Goal: Task Accomplishment & Management: Manage account settings

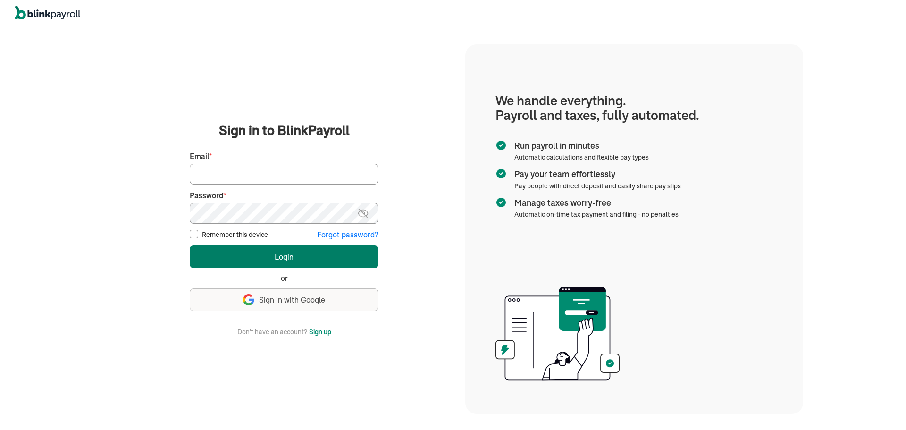
type input "jsaff122@gmail.com"
click at [250, 250] on button "Login" at bounding box center [284, 256] width 189 height 23
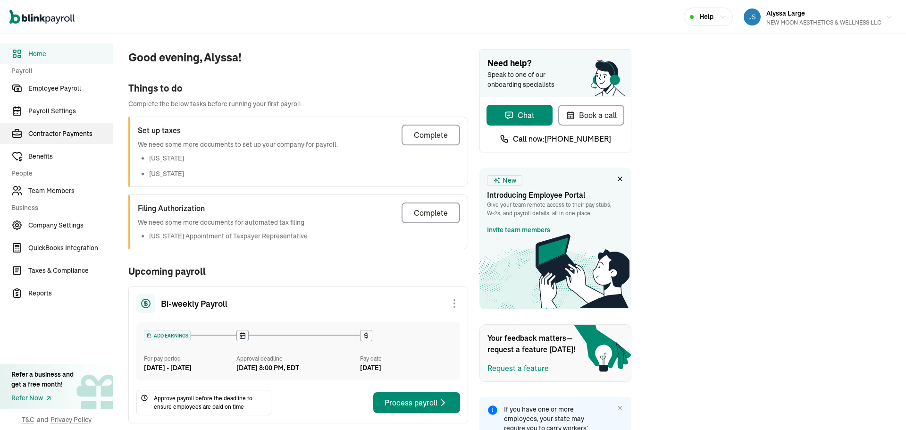
click at [66, 137] on span "Contractor Payments" at bounding box center [70, 134] width 84 height 10
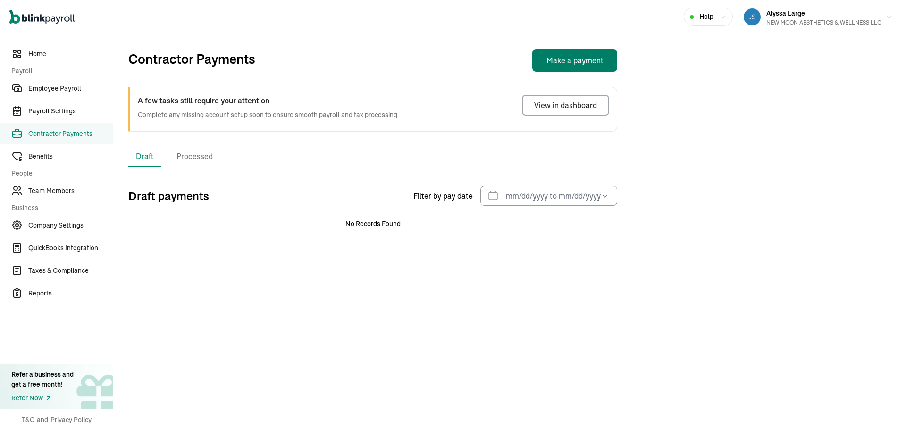
click at [586, 68] on button "Make a payment" at bounding box center [574, 60] width 85 height 23
select select "direct_deposit"
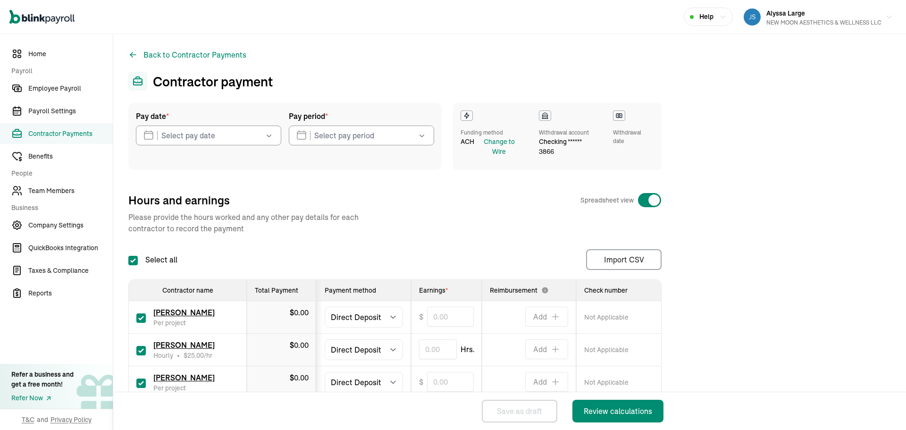
click at [142, 383] on input "checkbox" at bounding box center [140, 382] width 9 height 9
checkbox input "false"
type input "0.00"
click at [232, 136] on input "text" at bounding box center [208, 136] width 145 height 20
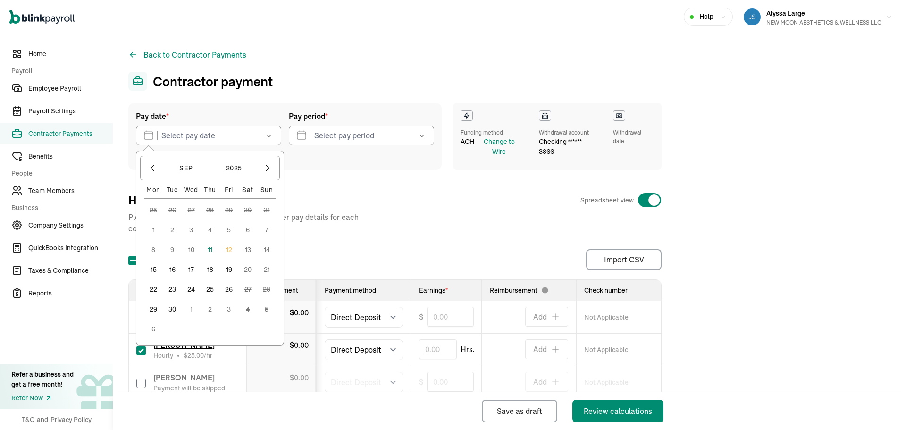
click at [172, 272] on button "16" at bounding box center [172, 269] width 19 height 19
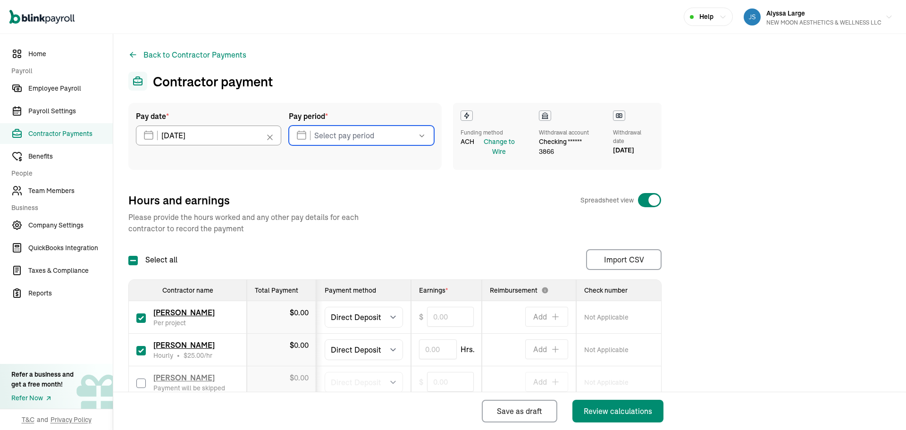
click at [333, 137] on input "text" at bounding box center [361, 136] width 145 height 20
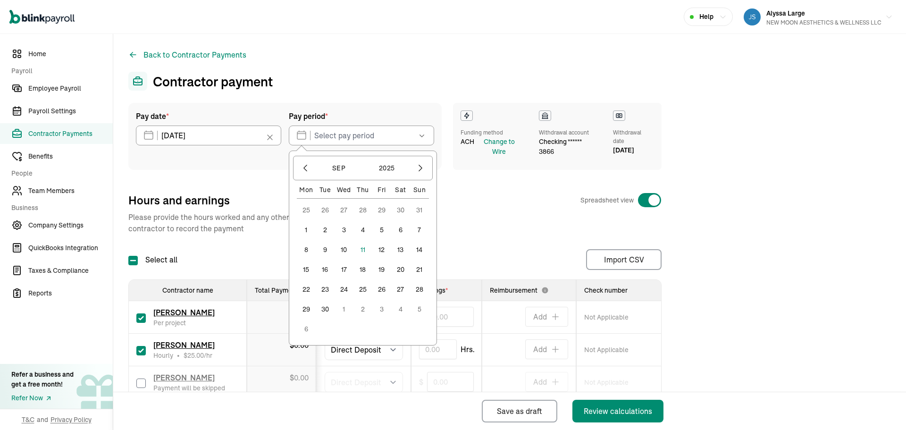
click at [381, 232] on button "5" at bounding box center [381, 229] width 19 height 19
click at [396, 229] on button "6" at bounding box center [400, 229] width 19 height 19
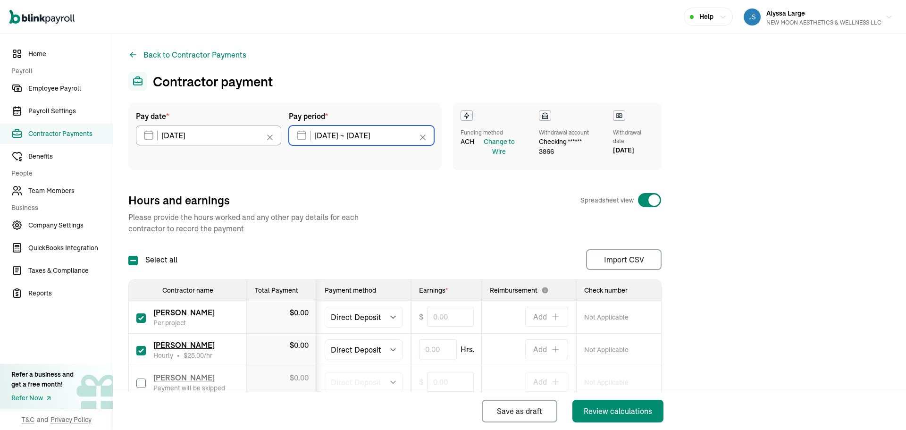
click at [335, 141] on input "[DATE] ~ [DATE]" at bounding box center [361, 136] width 145 height 20
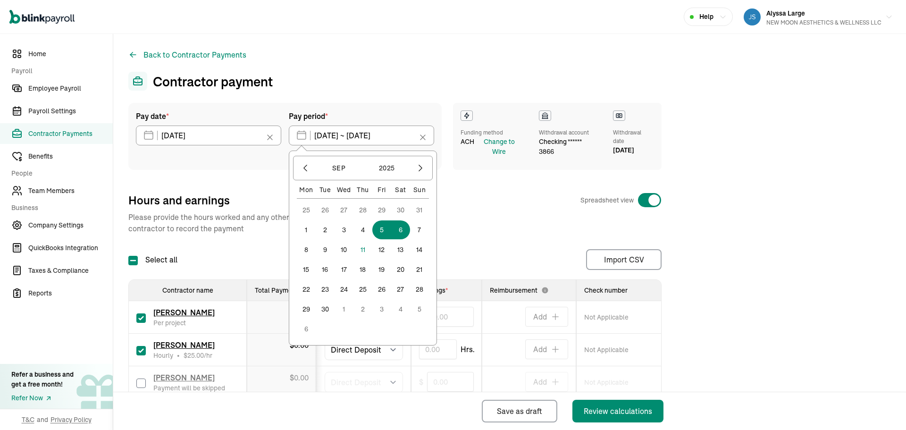
click at [402, 230] on button "6" at bounding box center [400, 229] width 19 height 19
click at [381, 250] on button "12" at bounding box center [381, 249] width 19 height 19
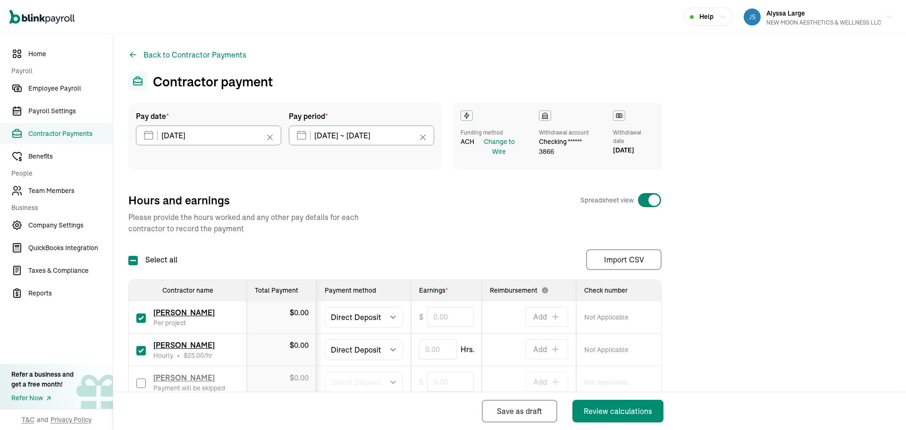
type input "[DATE] ~ [DATE]"
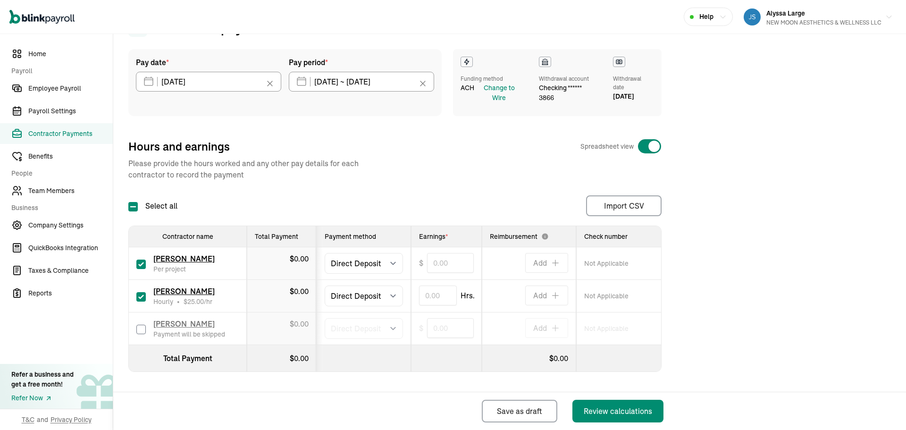
scroll to position [56, 0]
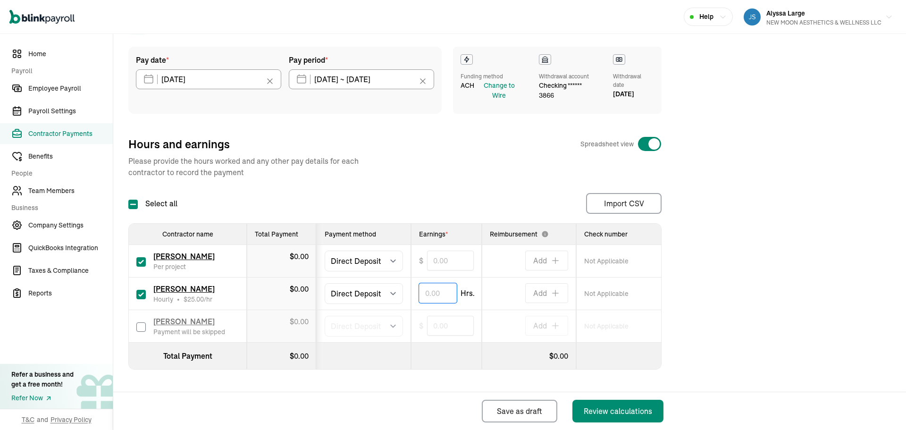
click at [426, 293] on input "text" at bounding box center [438, 293] width 38 height 20
type input "0.04"
click at [430, 261] on input "text" at bounding box center [450, 261] width 47 height 20
type input "100.00"
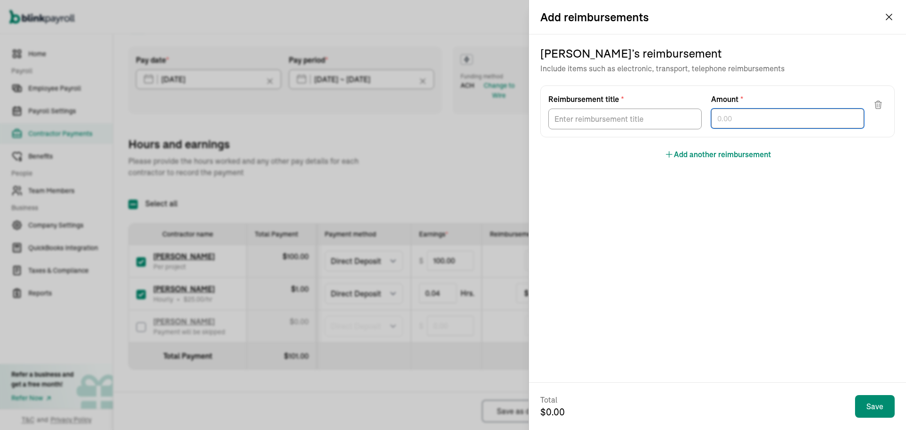
click at [725, 123] on input "text" at bounding box center [787, 119] width 153 height 20
type input "793.00"
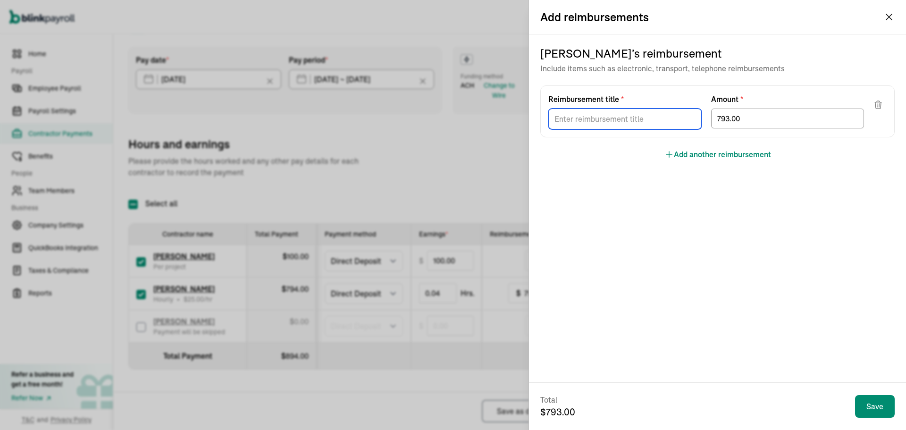
click at [657, 124] on input "Reimbursement title *" at bounding box center [624, 119] width 153 height 21
type input "Commission"
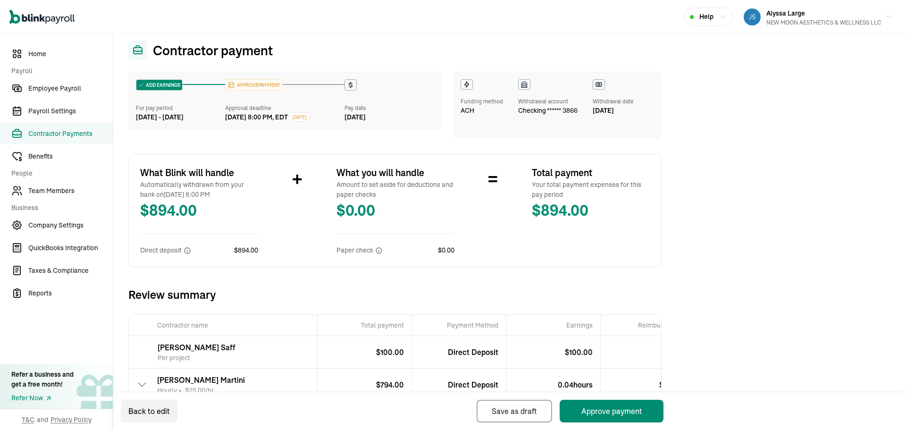
scroll to position [101, 0]
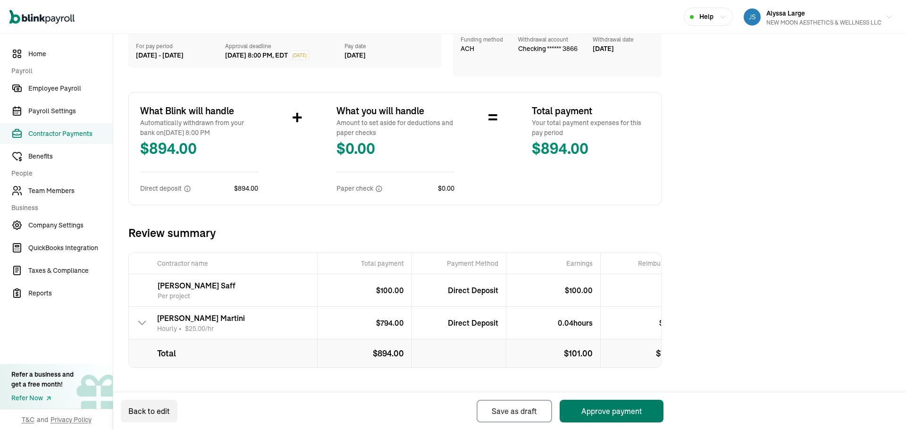
click at [617, 409] on button "Approve payment" at bounding box center [612, 411] width 104 height 23
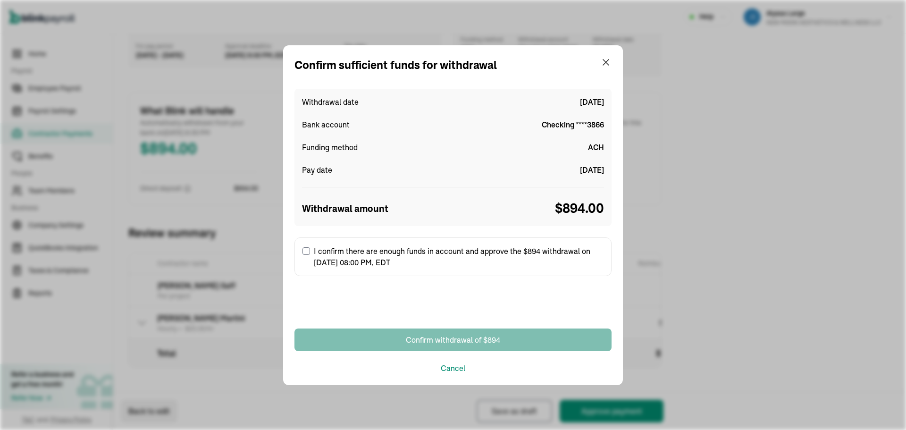
click at [305, 253] on input "I confirm there are enough funds in account and approve the $894 withdrawal on …" at bounding box center [306, 251] width 8 height 8
checkbox input "true"
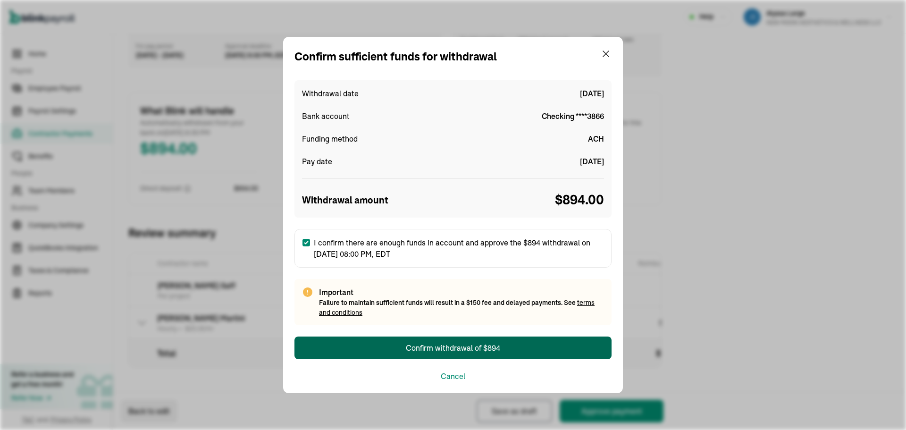
click at [360, 344] on button "Confirm withdrawal of $894" at bounding box center [452, 347] width 317 height 23
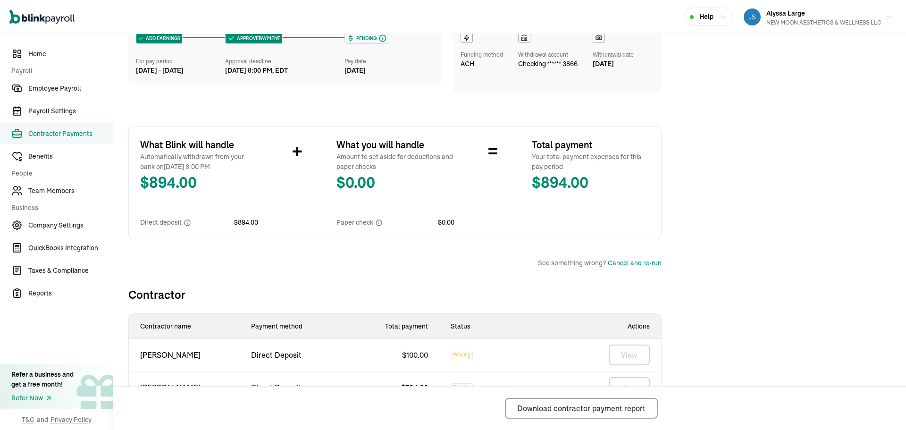
scroll to position [128, 0]
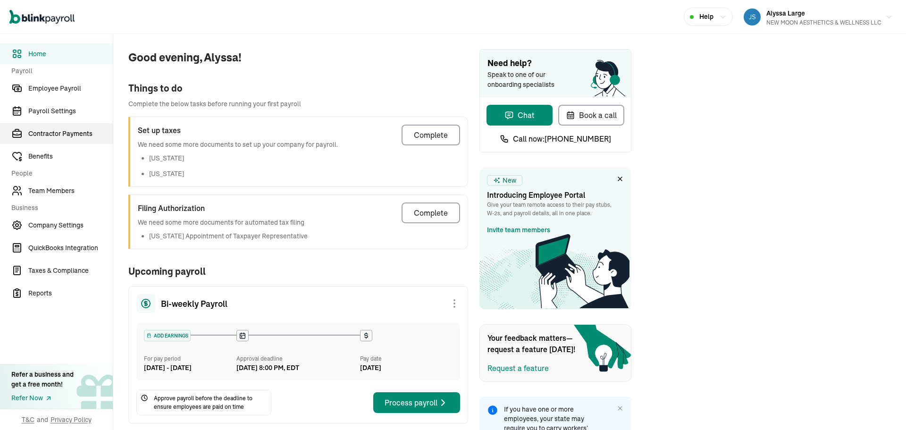
click at [66, 137] on span "Contractor Payments" at bounding box center [70, 134] width 84 height 10
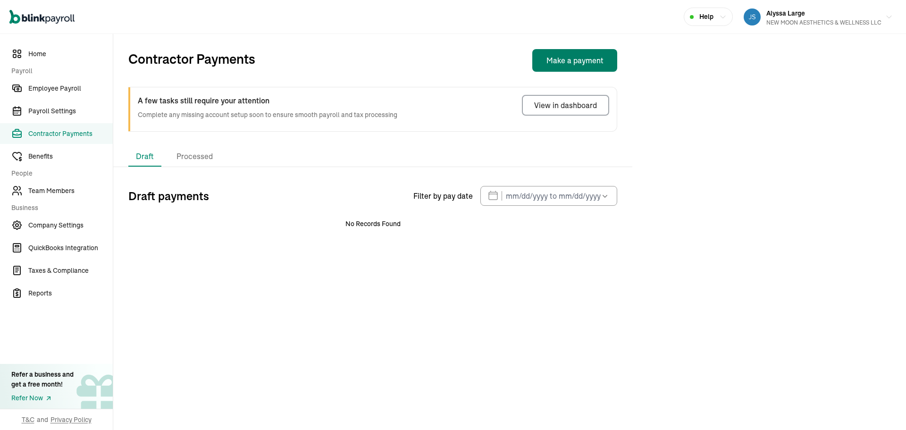
click at [586, 68] on button "Make a payment" at bounding box center [574, 60] width 85 height 23
select select "direct_deposit"
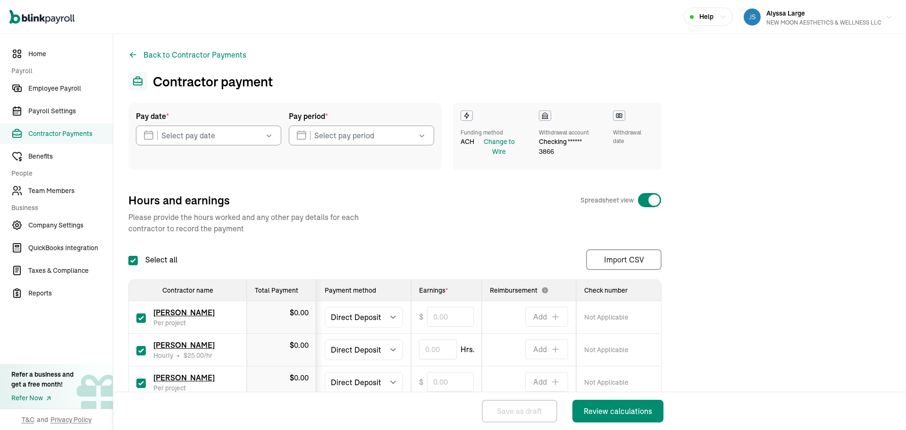
click at [142, 383] on input "checkbox" at bounding box center [140, 382] width 9 height 9
checkbox input "false"
type input "0.00"
click at [232, 136] on input "text" at bounding box center [208, 136] width 145 height 20
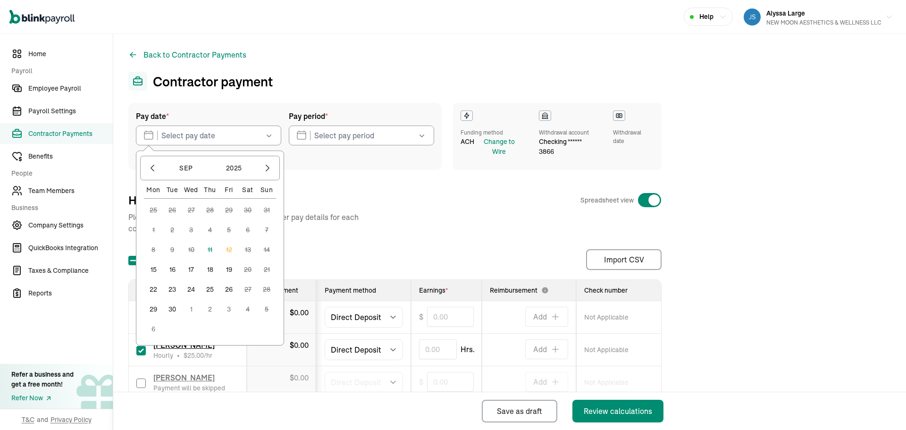
click at [172, 272] on button "16" at bounding box center [172, 269] width 19 height 19
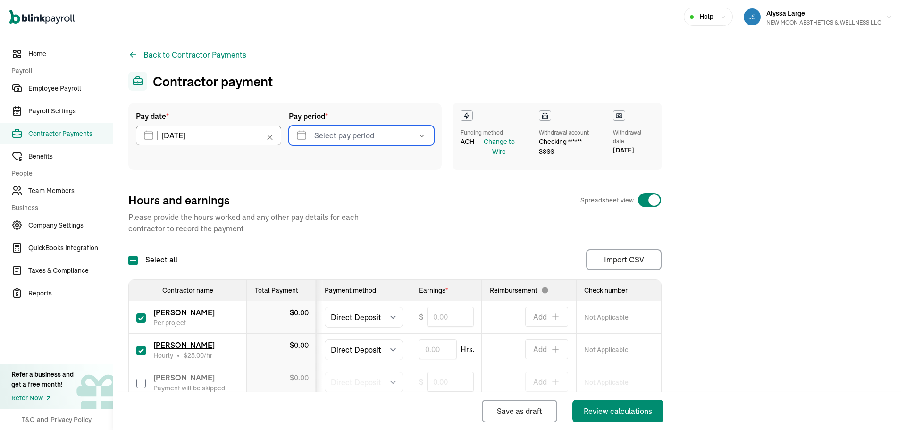
click at [333, 137] on input "text" at bounding box center [361, 136] width 145 height 20
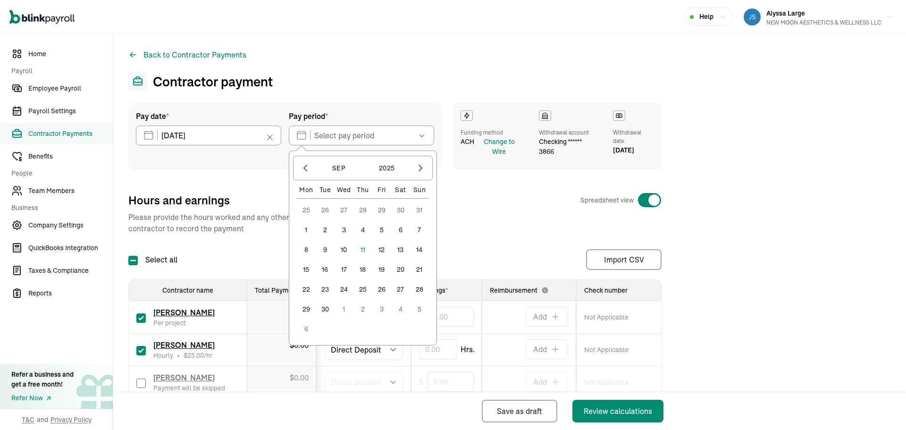
click at [381, 232] on button "5" at bounding box center [381, 229] width 19 height 19
click at [396, 229] on button "6" at bounding box center [400, 229] width 19 height 19
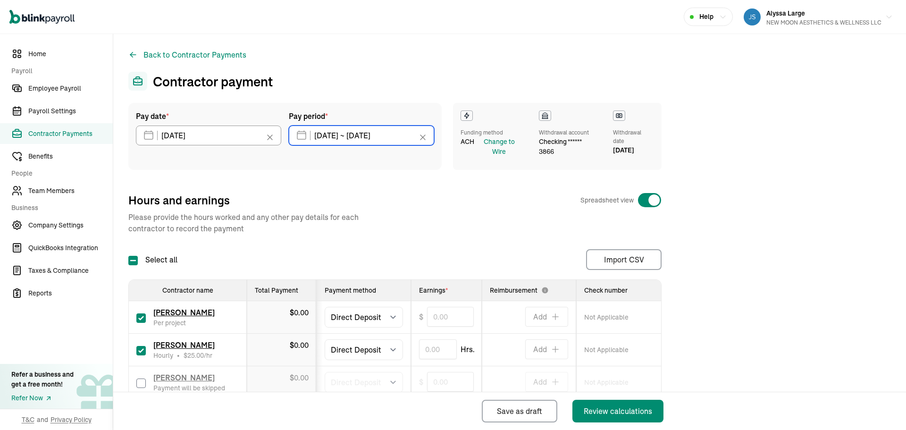
click at [335, 141] on input "[DATE] ~ [DATE]" at bounding box center [361, 136] width 145 height 20
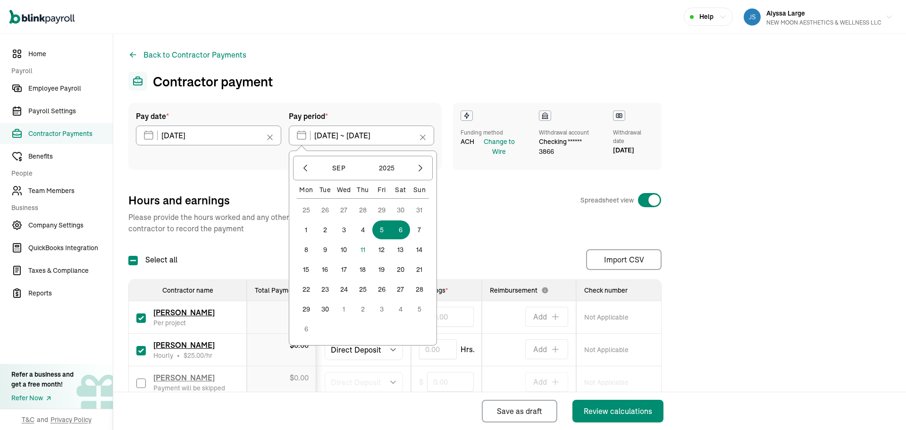
click at [402, 230] on button "6" at bounding box center [400, 229] width 19 height 19
click at [381, 250] on button "12" at bounding box center [381, 249] width 19 height 19
type input "[DATE] ~ [DATE]"
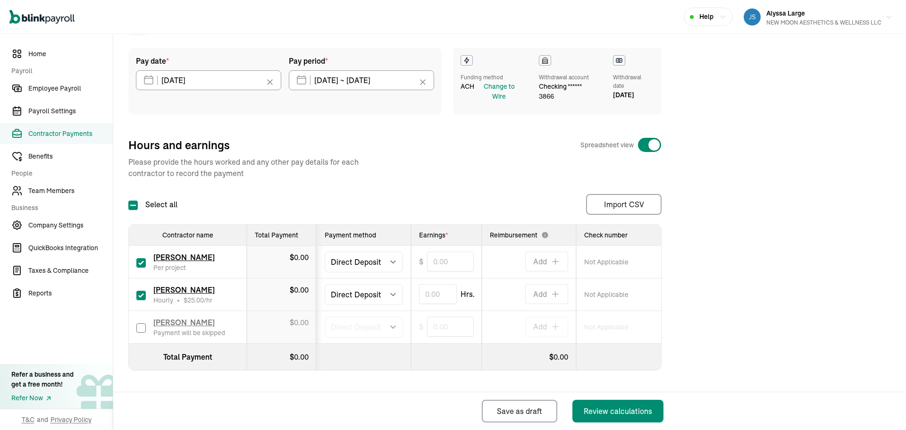
scroll to position [56, 0]
click at [426, 293] on input "text" at bounding box center [438, 293] width 38 height 20
type input "0.04"
click at [430, 261] on input "text" at bounding box center [450, 261] width 47 height 20
type input "100.00"
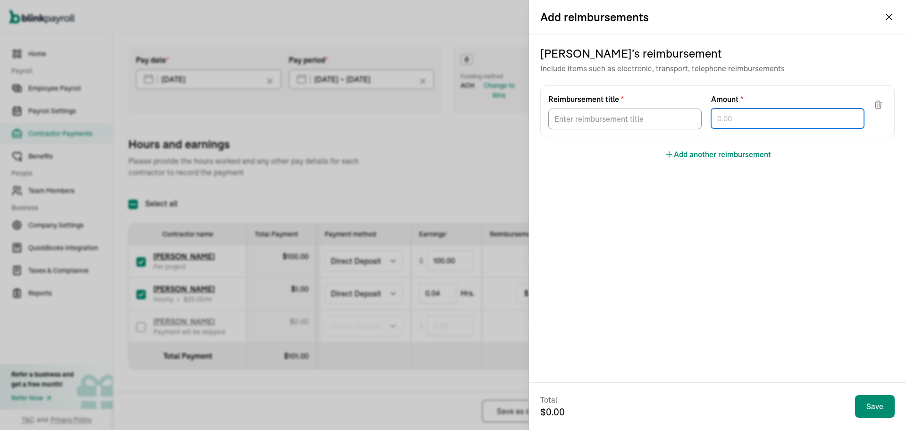
click at [725, 123] on input "text" at bounding box center [787, 119] width 153 height 20
type input "793.00"
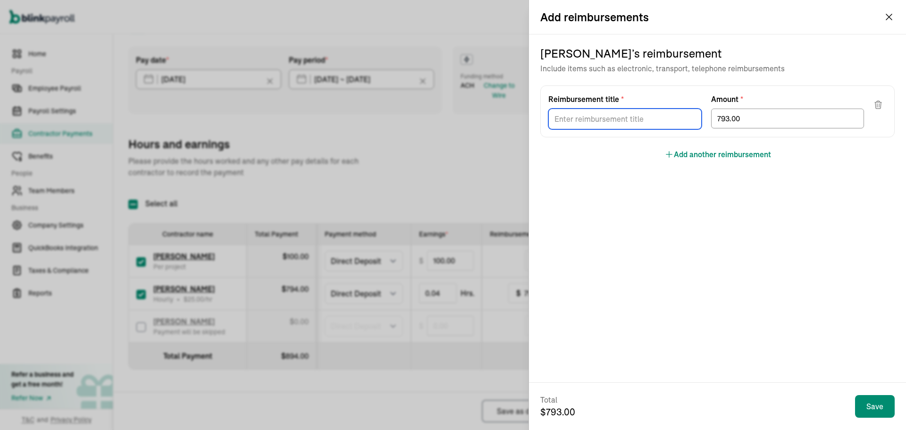
click at [657, 124] on input "Reimbursement title *" at bounding box center [624, 119] width 153 height 21
type input "Commission"
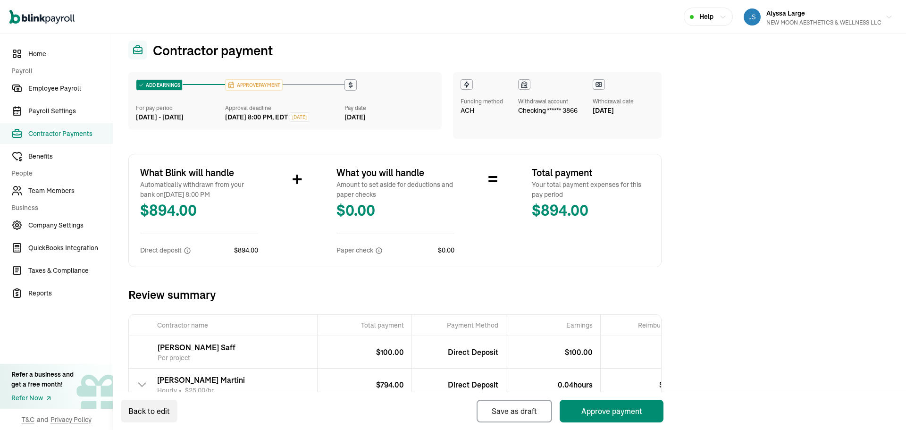
scroll to position [101, 0]
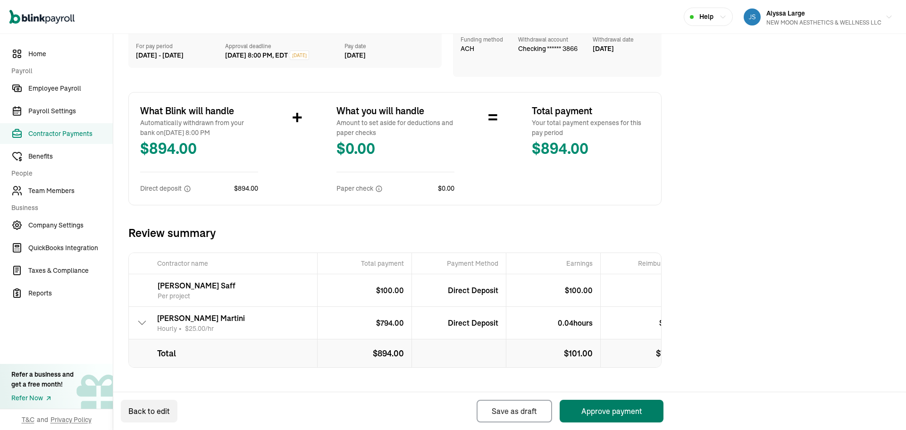
click at [617, 409] on button "Approve payment" at bounding box center [612, 411] width 104 height 23
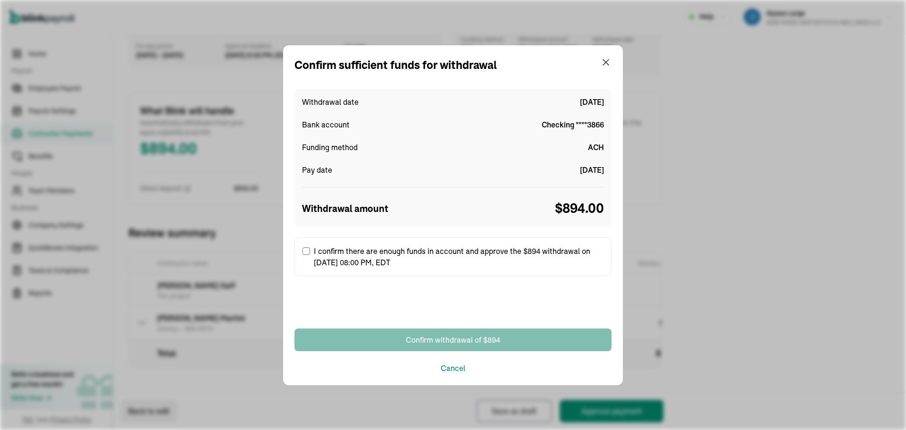
click at [305, 253] on input "I confirm there are enough funds in account and approve the $894 withdrawal on …" at bounding box center [306, 251] width 8 height 8
checkbox input "true"
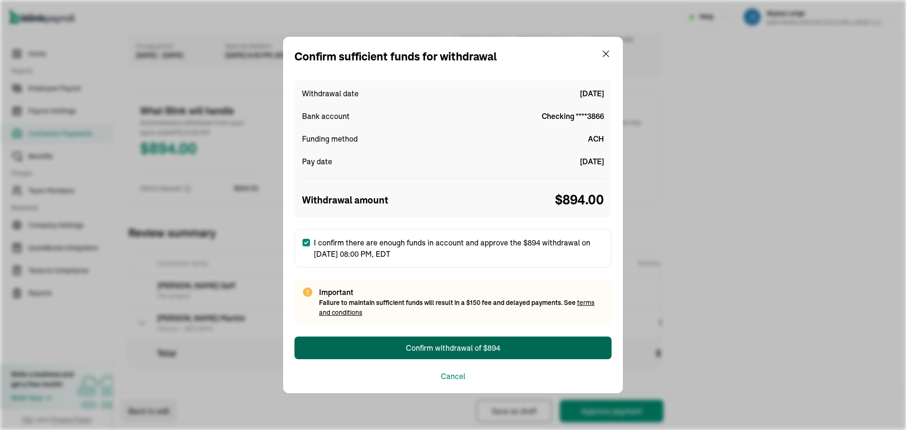
click at [360, 344] on button "Confirm withdrawal of $894" at bounding box center [452, 347] width 317 height 23
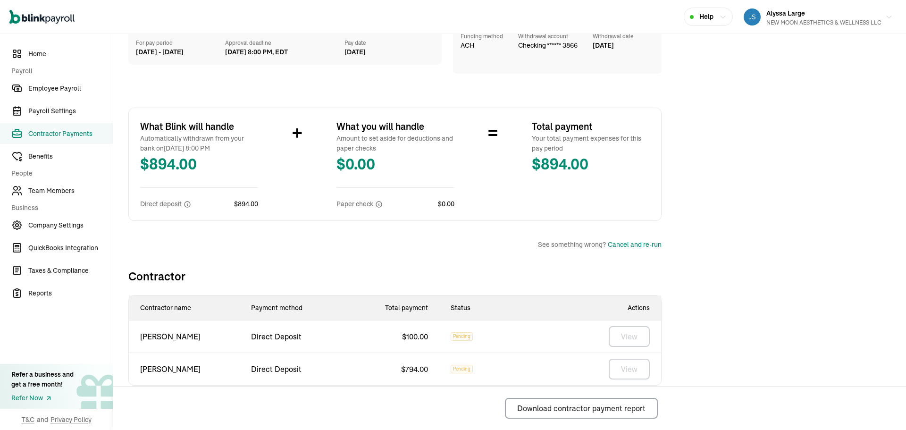
scroll to position [128, 0]
